Goal: Task Accomplishment & Management: Complete application form

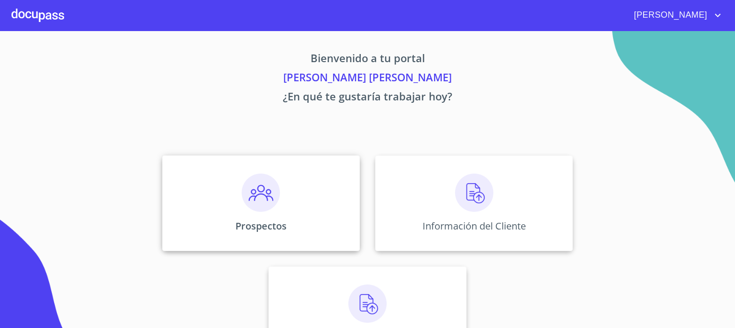
click at [256, 195] on img at bounding box center [261, 193] width 38 height 38
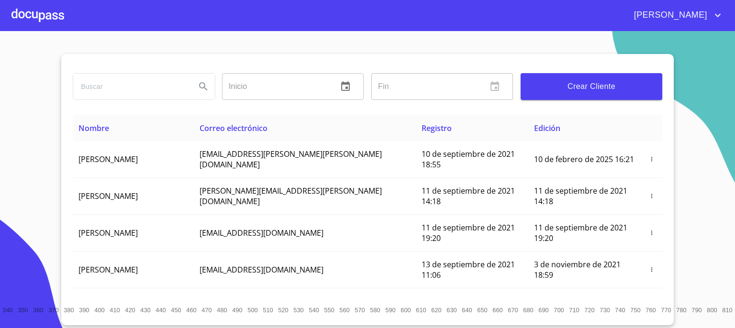
click at [576, 90] on span "Crear Cliente" at bounding box center [591, 86] width 126 height 13
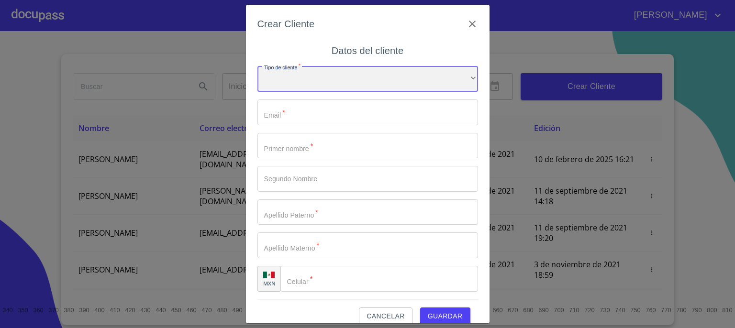
click at [458, 75] on div "​" at bounding box center [368, 79] width 221 height 26
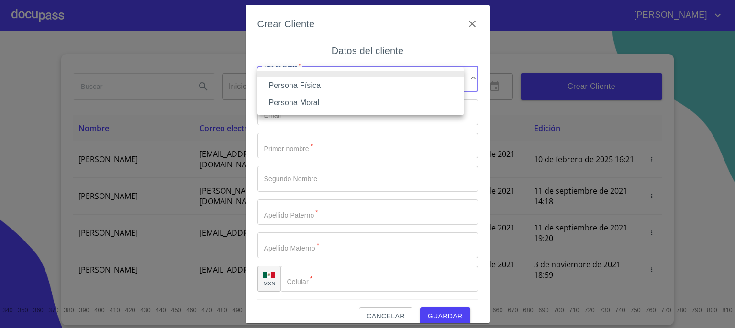
click at [398, 89] on li "Persona Física" at bounding box center [361, 85] width 206 height 17
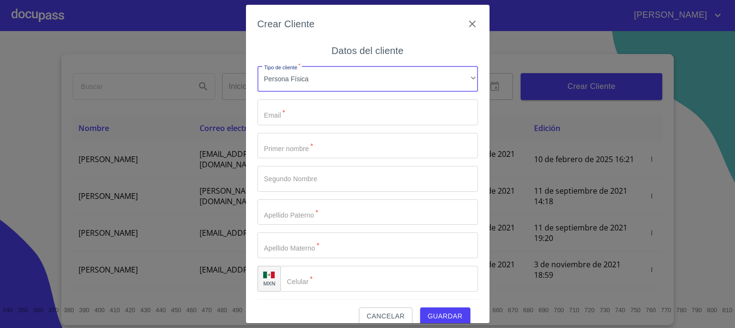
click at [417, 113] on input "Tipo de cliente   *" at bounding box center [368, 113] width 221 height 26
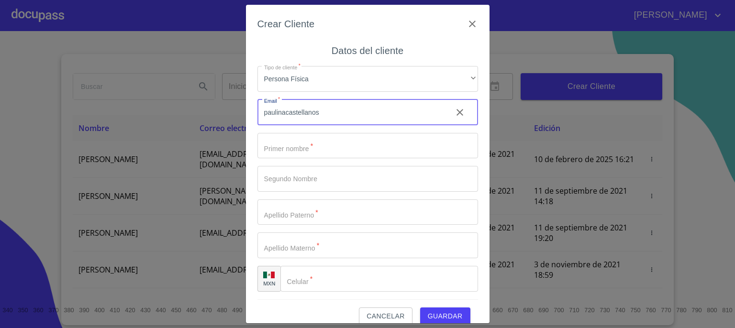
type input "paulinacastellanos"
